Goal: Task Accomplishment & Management: Complete application form

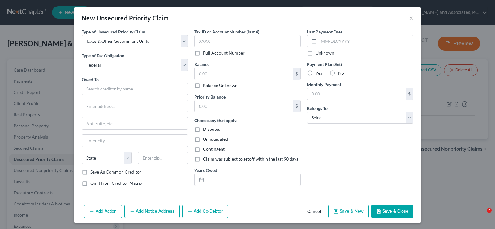
select select "0"
click at [148, 86] on input "text" at bounding box center [135, 89] width 106 height 12
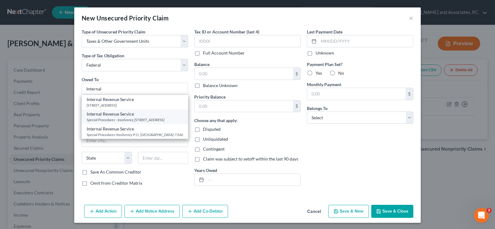
click at [144, 116] on div "Internal Revenue Service" at bounding box center [135, 114] width 97 height 6
type input "Internal Revenue Service"
type input "Special Procedures - Insolvency"
type input "PO Box 7346"
type input "Philadelphia"
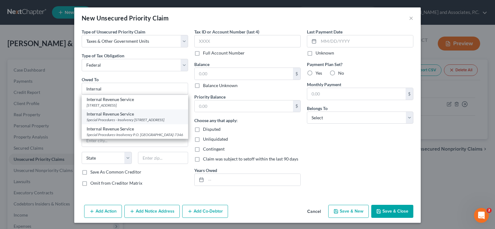
select select "39"
type input "19101"
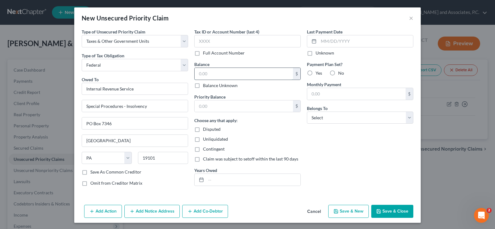
click at [206, 75] on input "text" at bounding box center [244, 74] width 98 height 12
click at [216, 72] on input "text" at bounding box center [244, 74] width 98 height 12
click at [206, 73] on input "text" at bounding box center [244, 74] width 98 height 12
type input "15,000.00"
click at [322, 120] on select "Select Debtor 1 Only Debtor 2 Only Debtor 1 And Debtor 2 Only At Least One Of T…" at bounding box center [360, 117] width 106 height 12
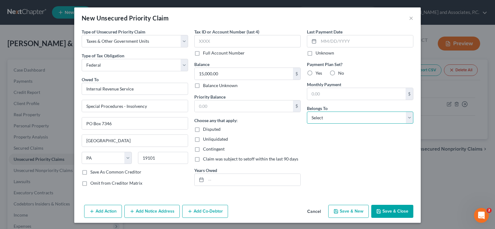
select select "0"
click at [307, 111] on select "Select Debtor 1 Only Debtor 2 Only Debtor 1 And Debtor 2 Only At Least One Of T…" at bounding box center [360, 117] width 106 height 12
click at [381, 210] on button "Save & Close" at bounding box center [392, 210] width 42 height 13
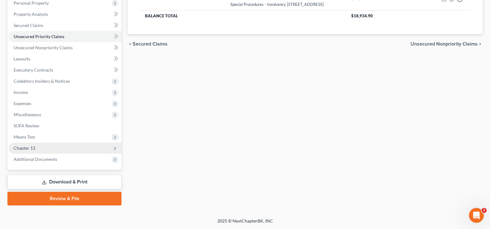
scroll to position [61, 0]
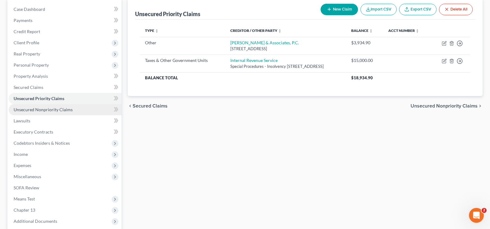
click at [65, 108] on span "Unsecured Nonpriority Claims" at bounding box center [43, 109] width 59 height 5
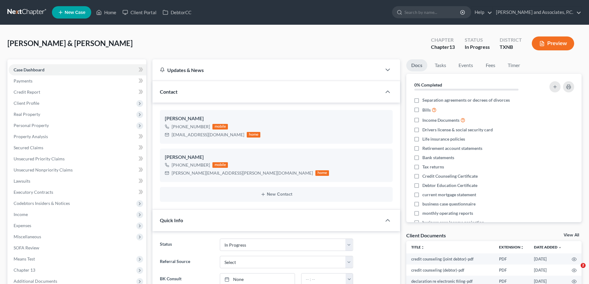
select select "7"
select select "0"
click at [102, 13] on icon at bounding box center [99, 12] width 6 height 7
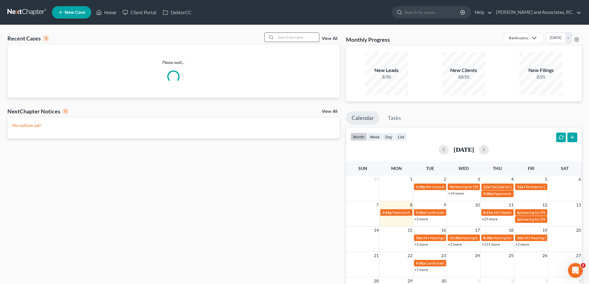
click at [303, 39] on input "search" at bounding box center [297, 37] width 43 height 9
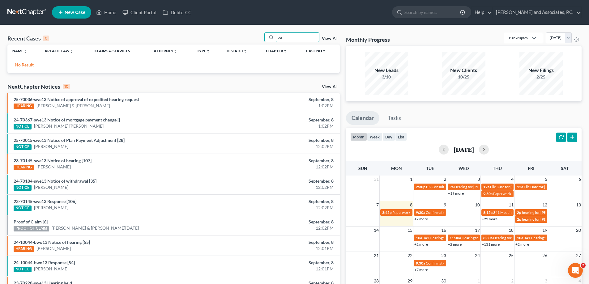
type input "b"
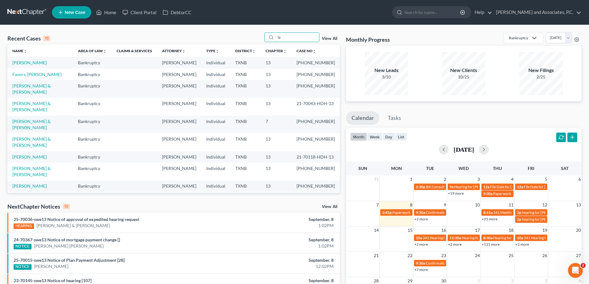
type input "l"
